Goal: Task Accomplishment & Management: Complete application form

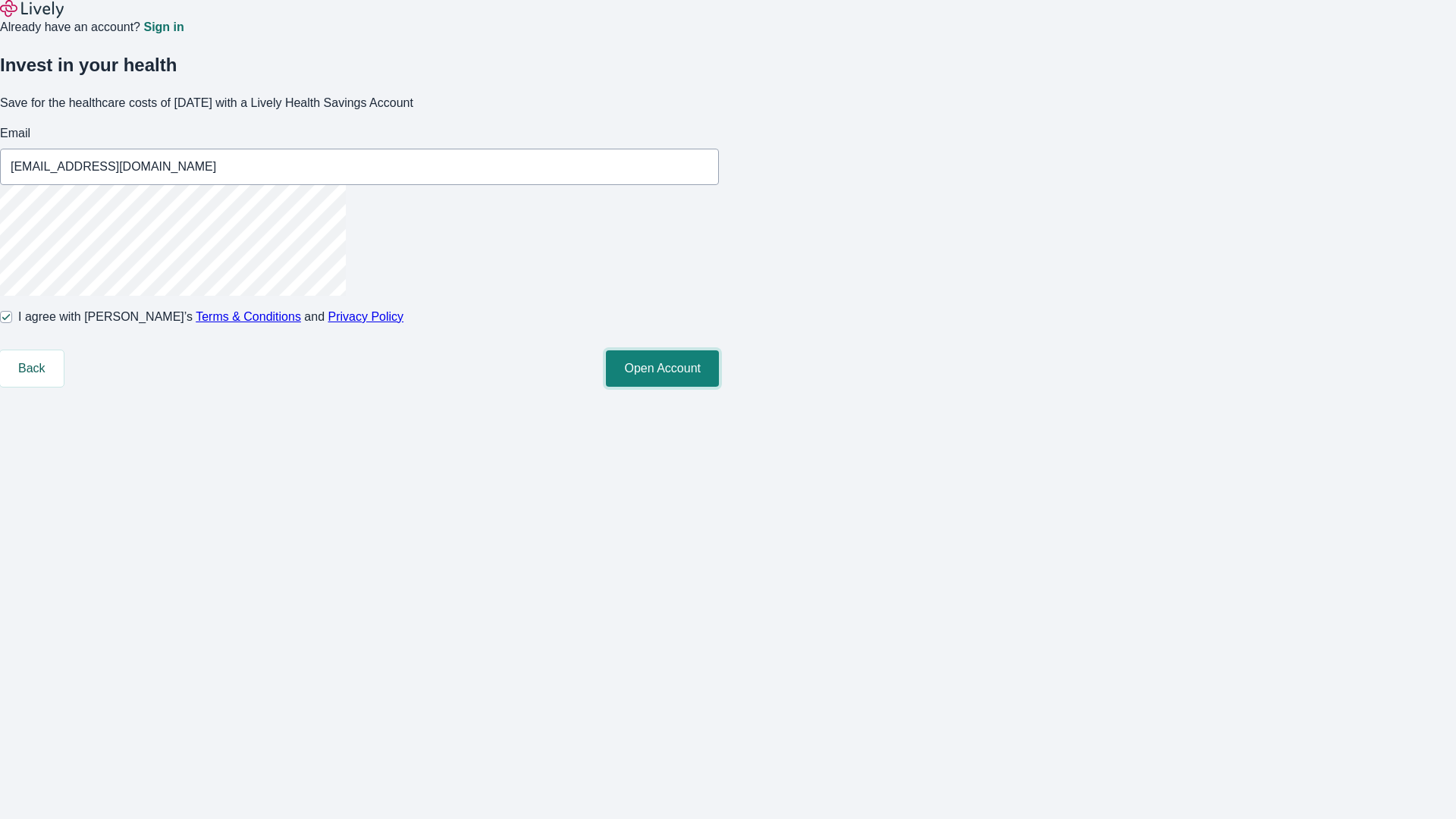
click at [719, 387] on button "Open Account" at bounding box center [662, 368] width 113 height 37
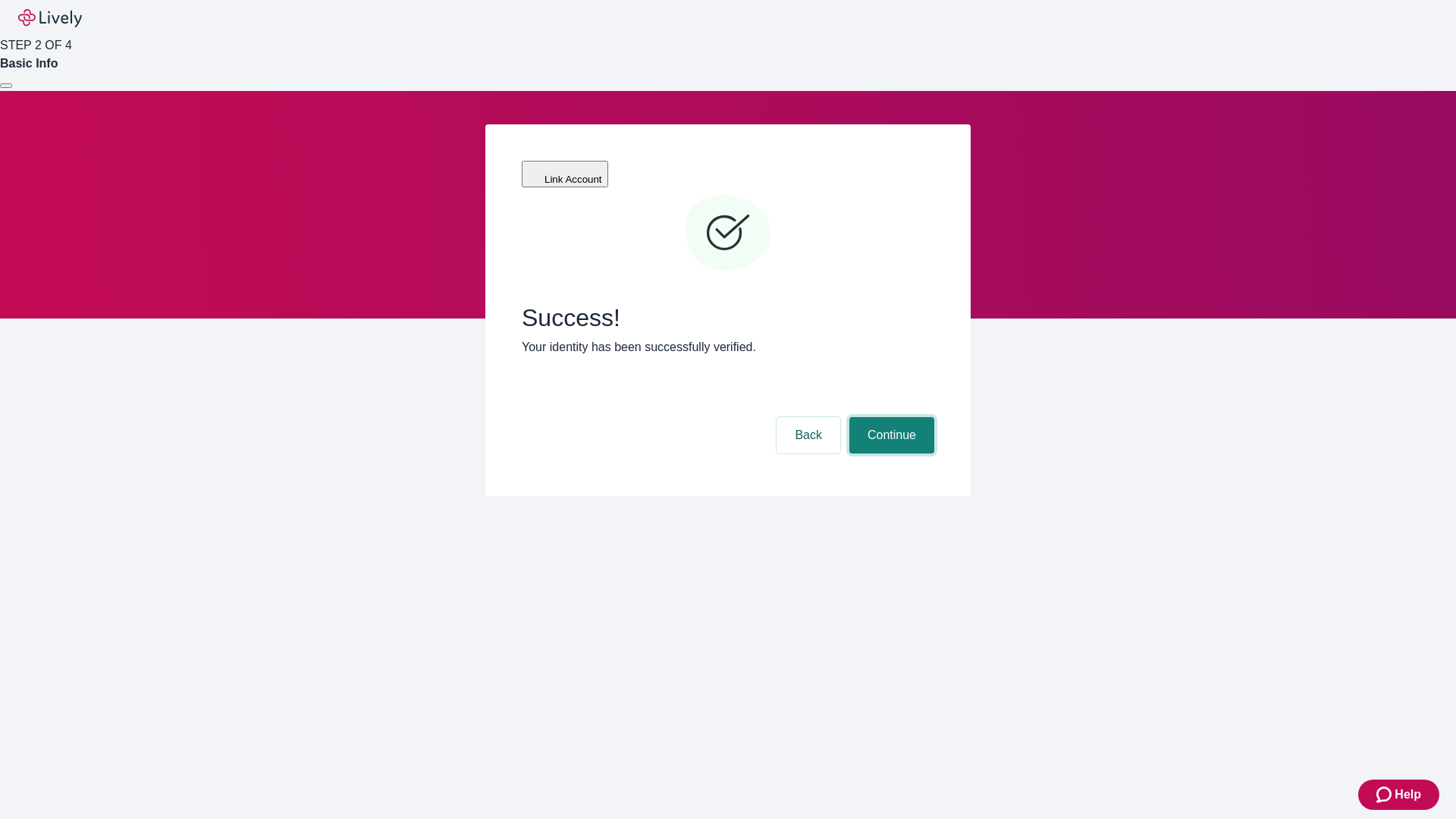
click at [890, 417] on button "Continue" at bounding box center [892, 435] width 85 height 37
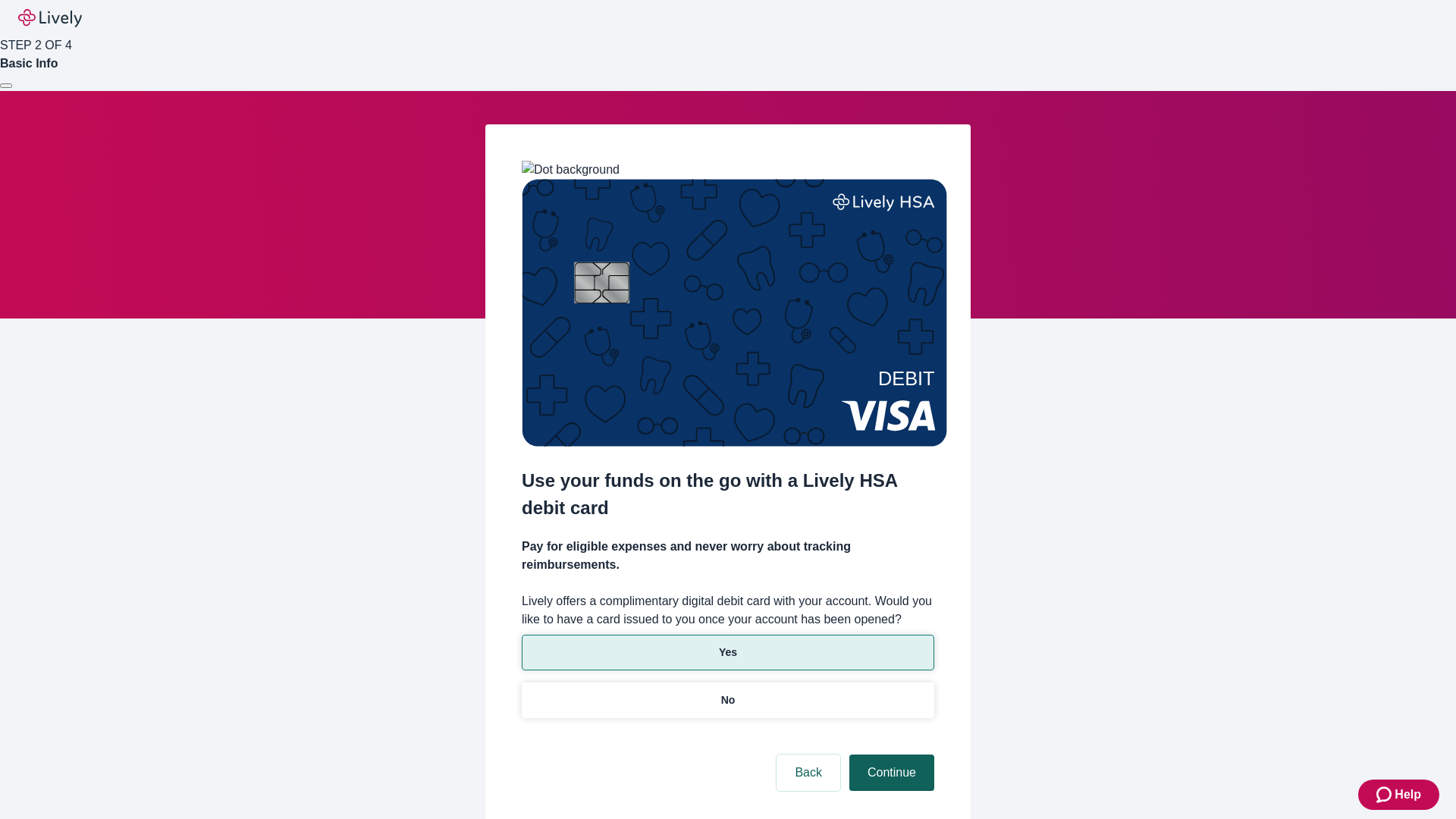
click at [727, 692] on p "No" at bounding box center [729, 700] width 15 height 16
click at [890, 755] on button "Continue" at bounding box center [892, 773] width 85 height 37
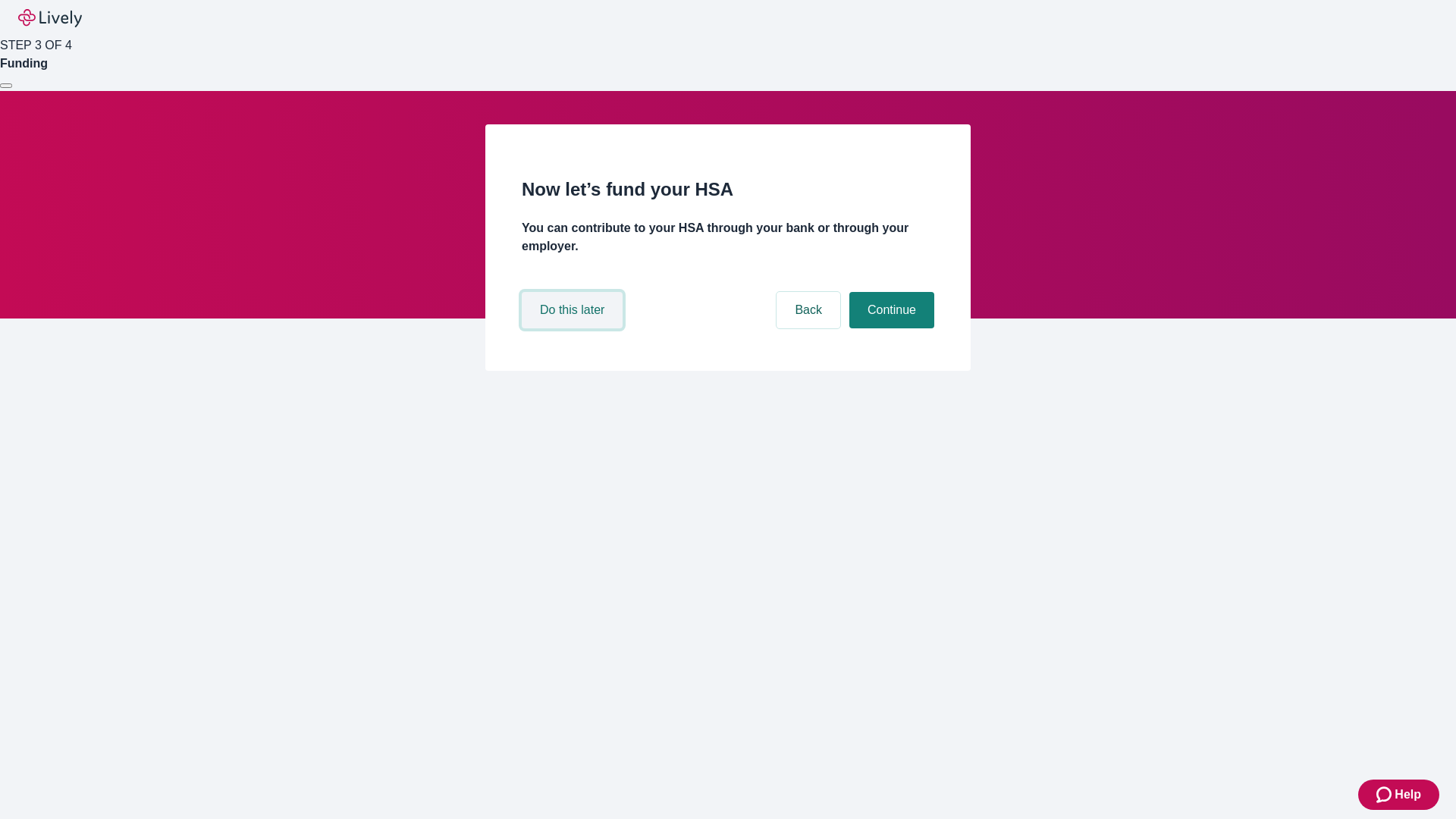
click at [574, 328] on button "Do this later" at bounding box center [572, 310] width 101 height 37
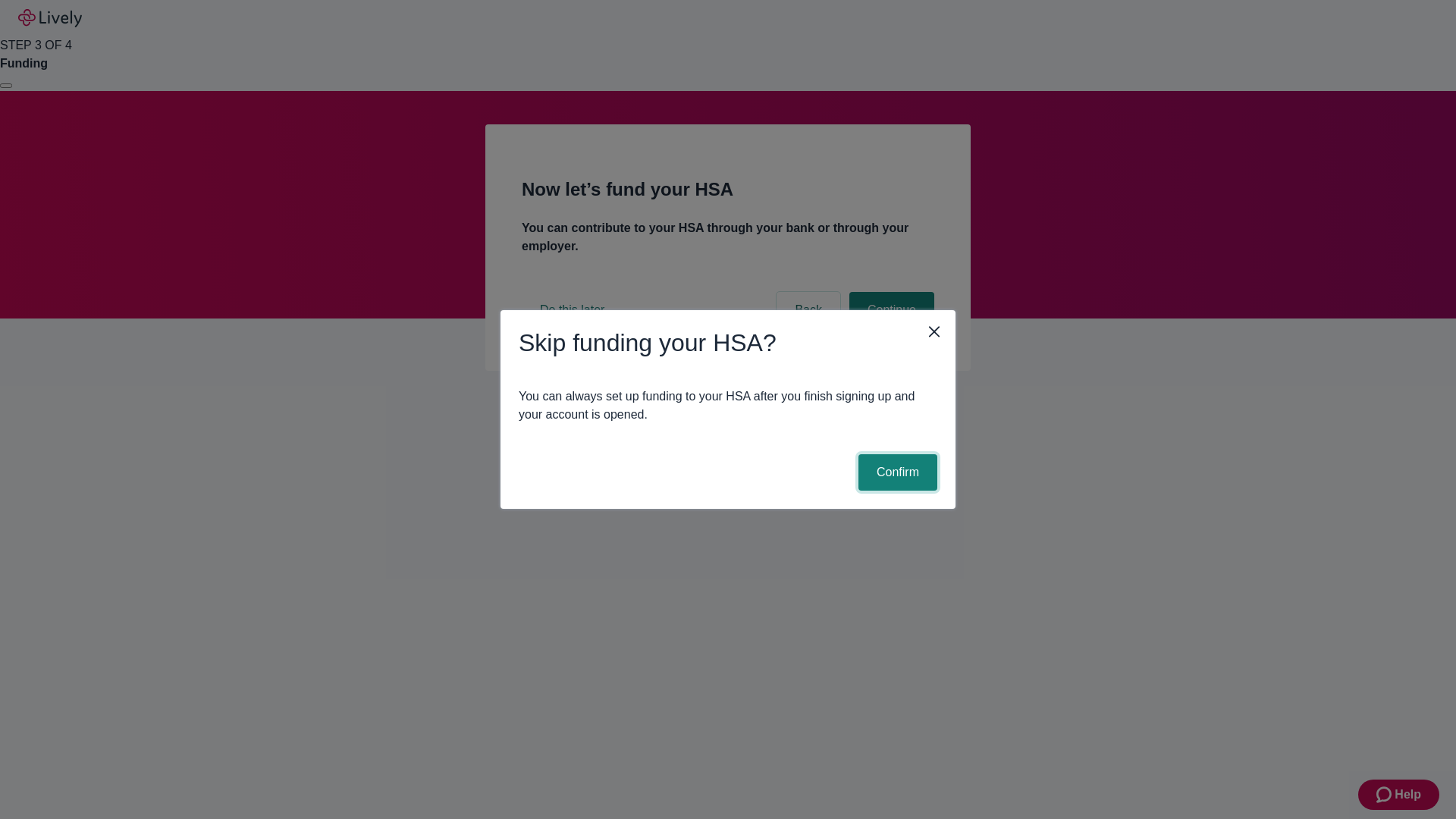
click at [895, 473] on button "Confirm" at bounding box center [898, 472] width 79 height 37
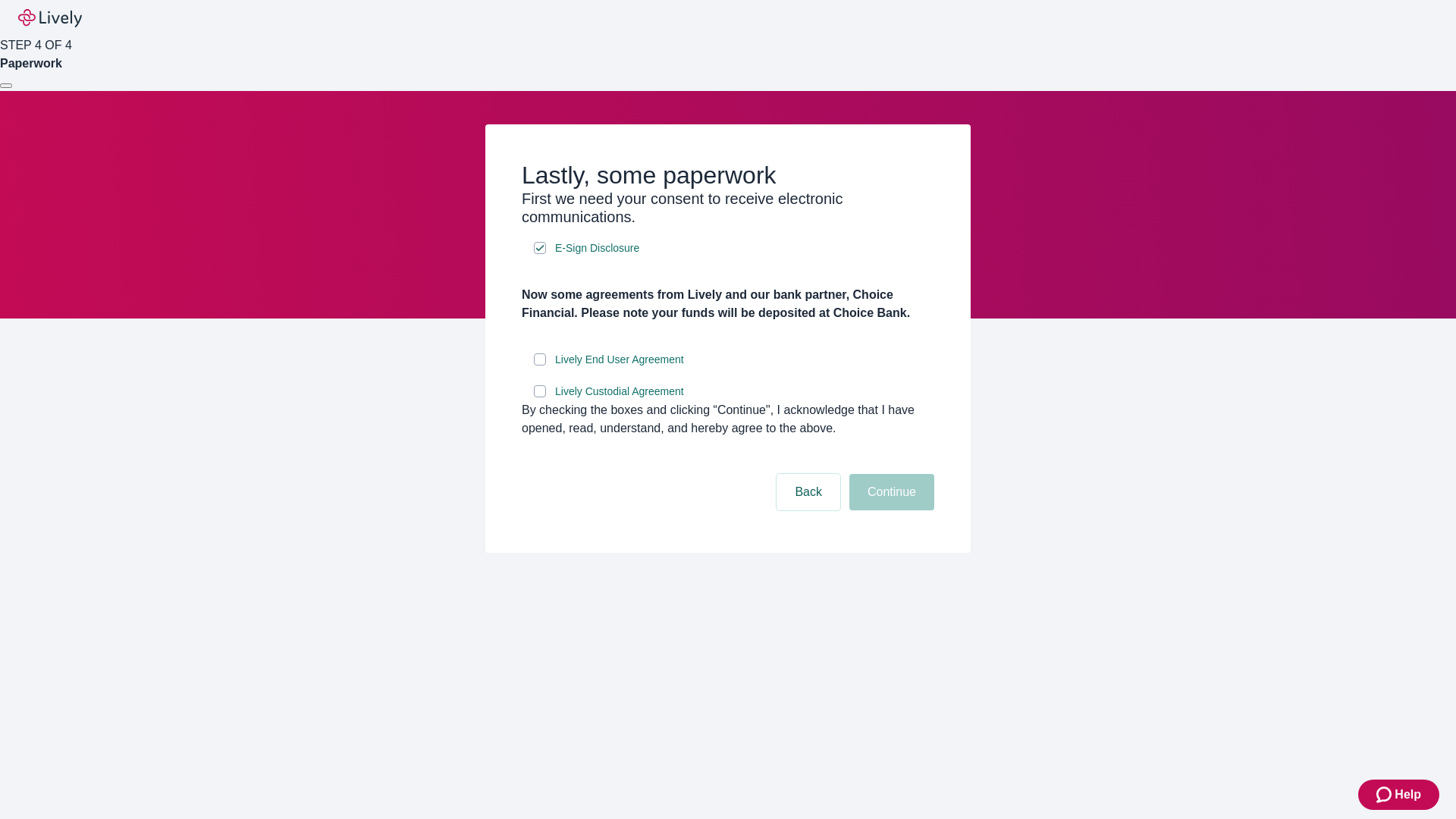
click at [540, 366] on input "Lively End User Agreement" at bounding box center [540, 359] width 12 height 12
checkbox input "true"
click at [540, 397] on input "Lively Custodial Agreement" at bounding box center [540, 391] width 12 height 12
checkbox input "true"
click at [890, 510] on button "Continue" at bounding box center [892, 492] width 85 height 37
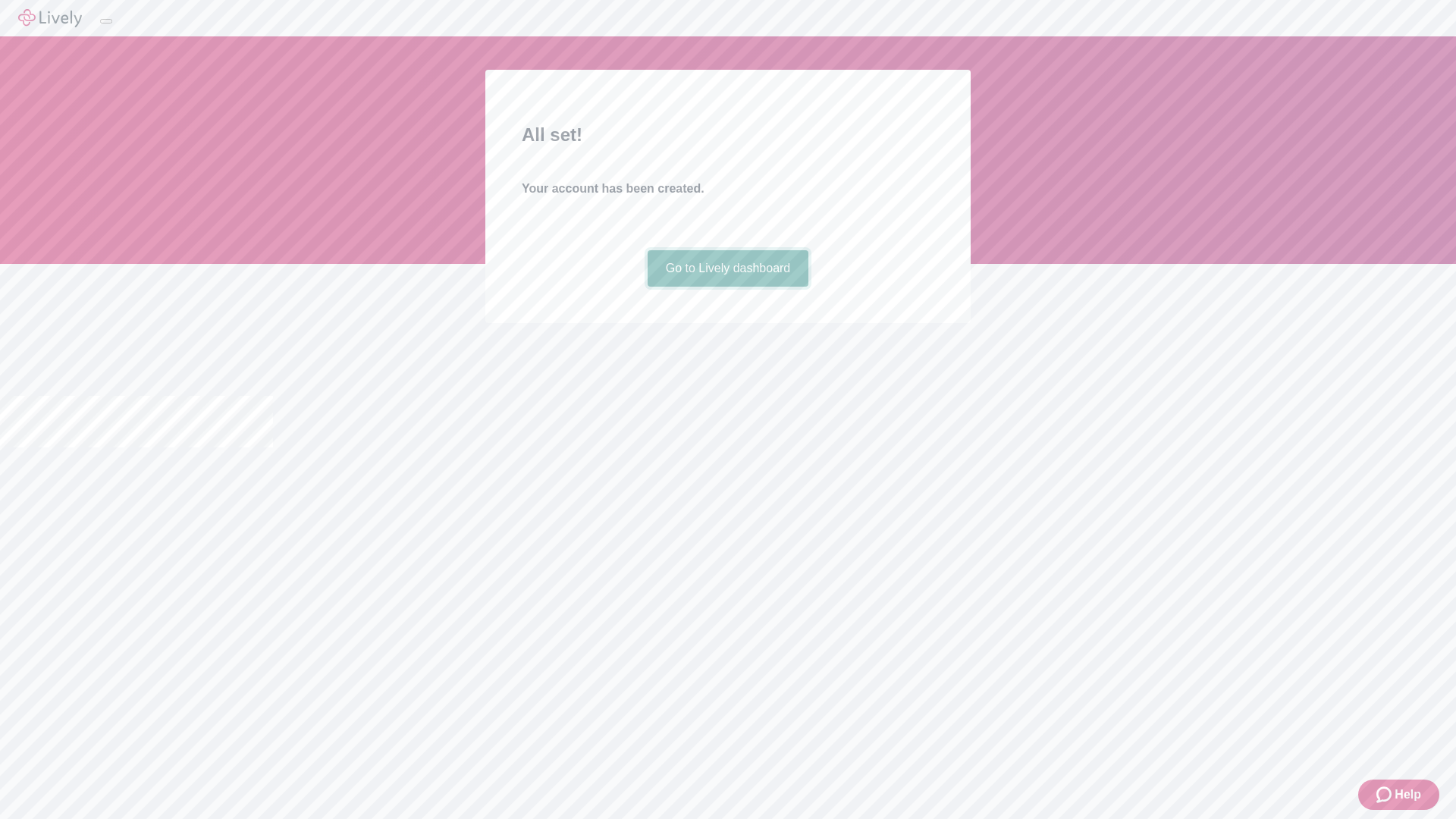
click at [727, 287] on link "Go to Lively dashboard" at bounding box center [728, 268] width 162 height 37
